Goal: Transaction & Acquisition: Subscribe to service/newsletter

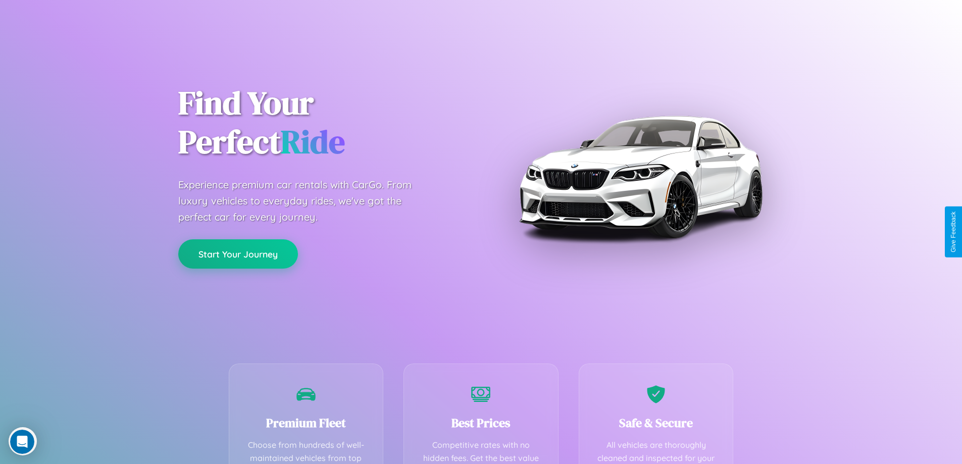
click at [238, 254] on button "Start Your Journey" at bounding box center [238, 253] width 120 height 29
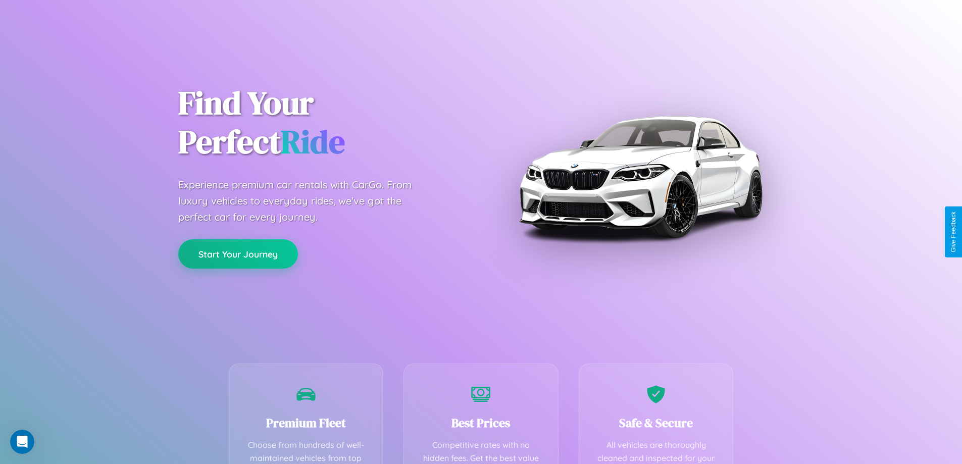
click at [238, 254] on button "Start Your Journey" at bounding box center [238, 253] width 120 height 29
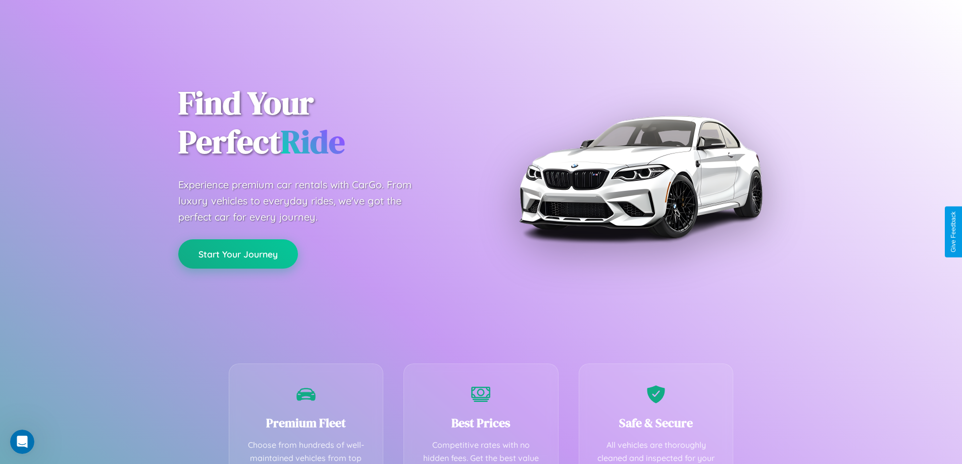
click at [238, 254] on button "Start Your Journey" at bounding box center [238, 253] width 120 height 29
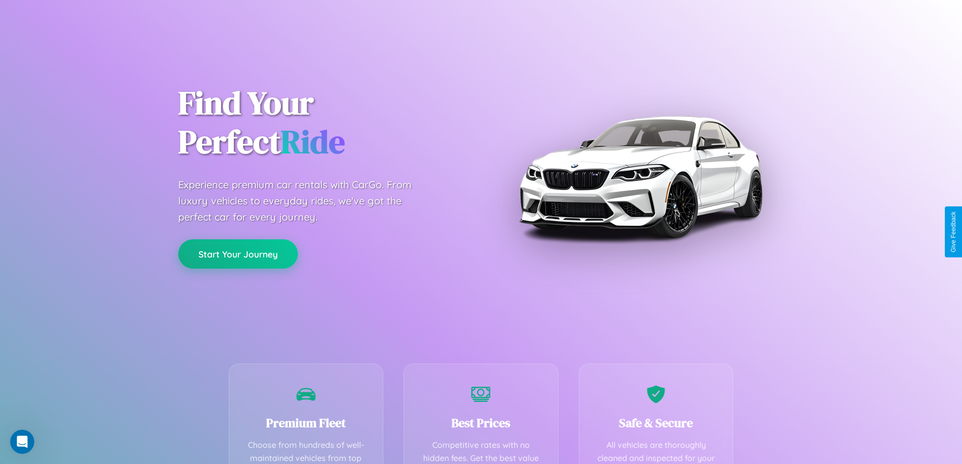
click at [238, 254] on button "Start Your Journey" at bounding box center [238, 253] width 120 height 29
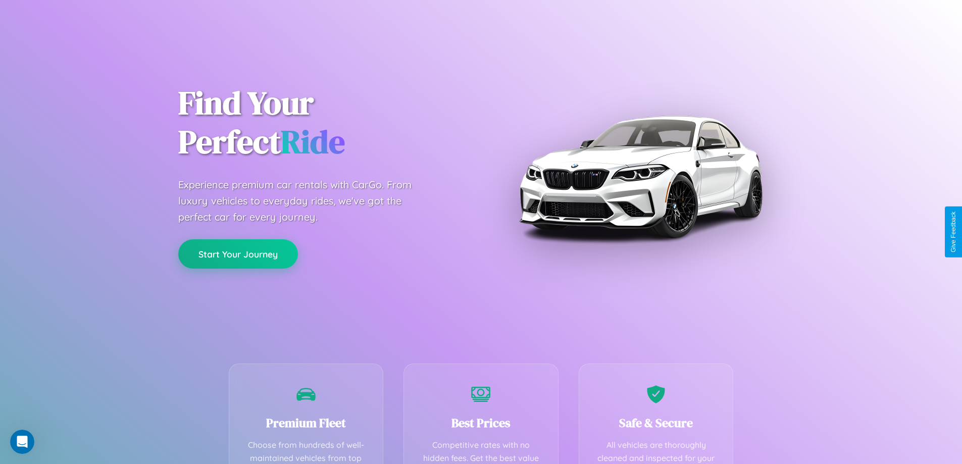
click at [238, 254] on button "Start Your Journey" at bounding box center [238, 253] width 120 height 29
